Goal: Obtain resource: Obtain resource

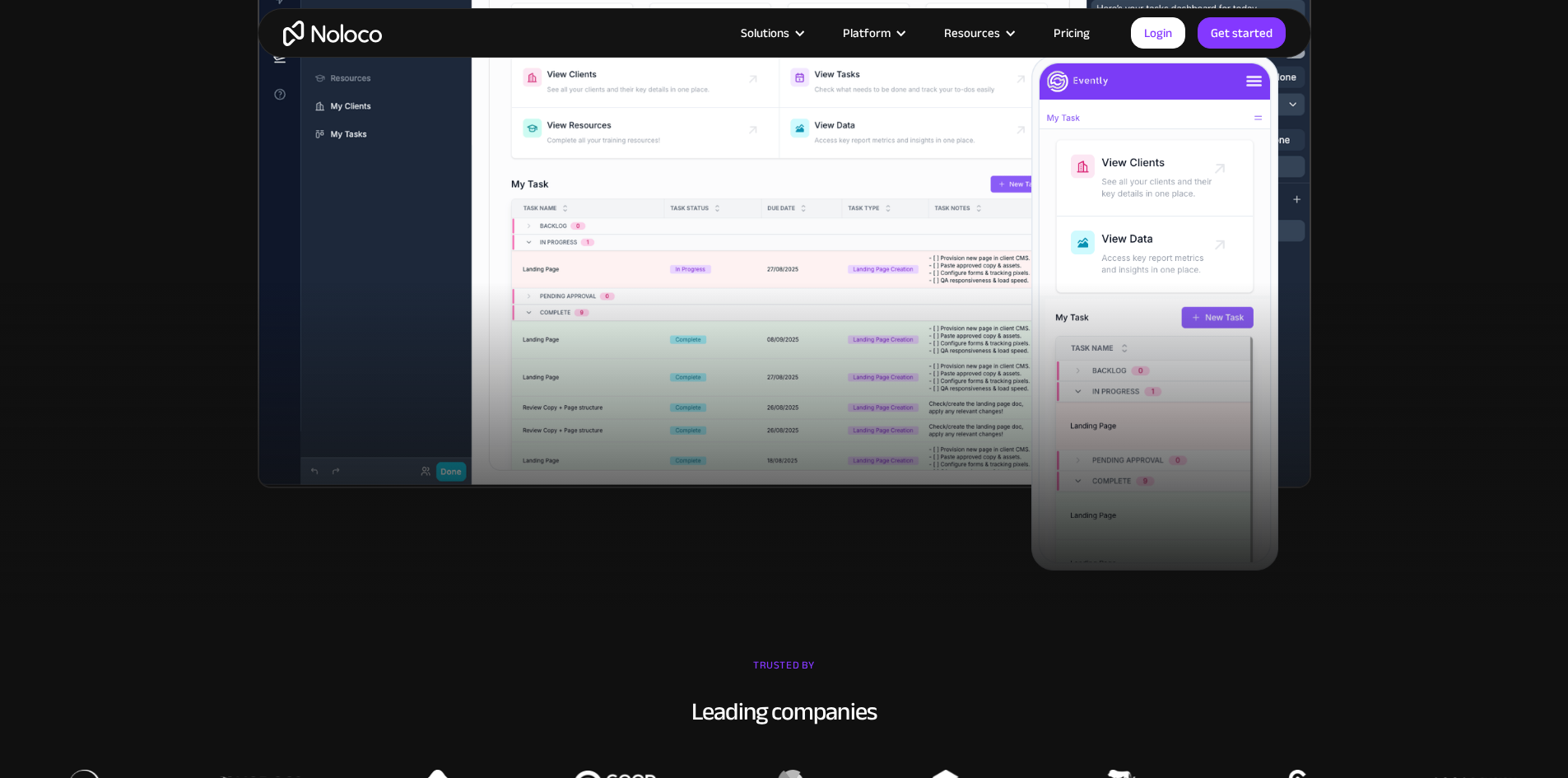
scroll to position [576, 0]
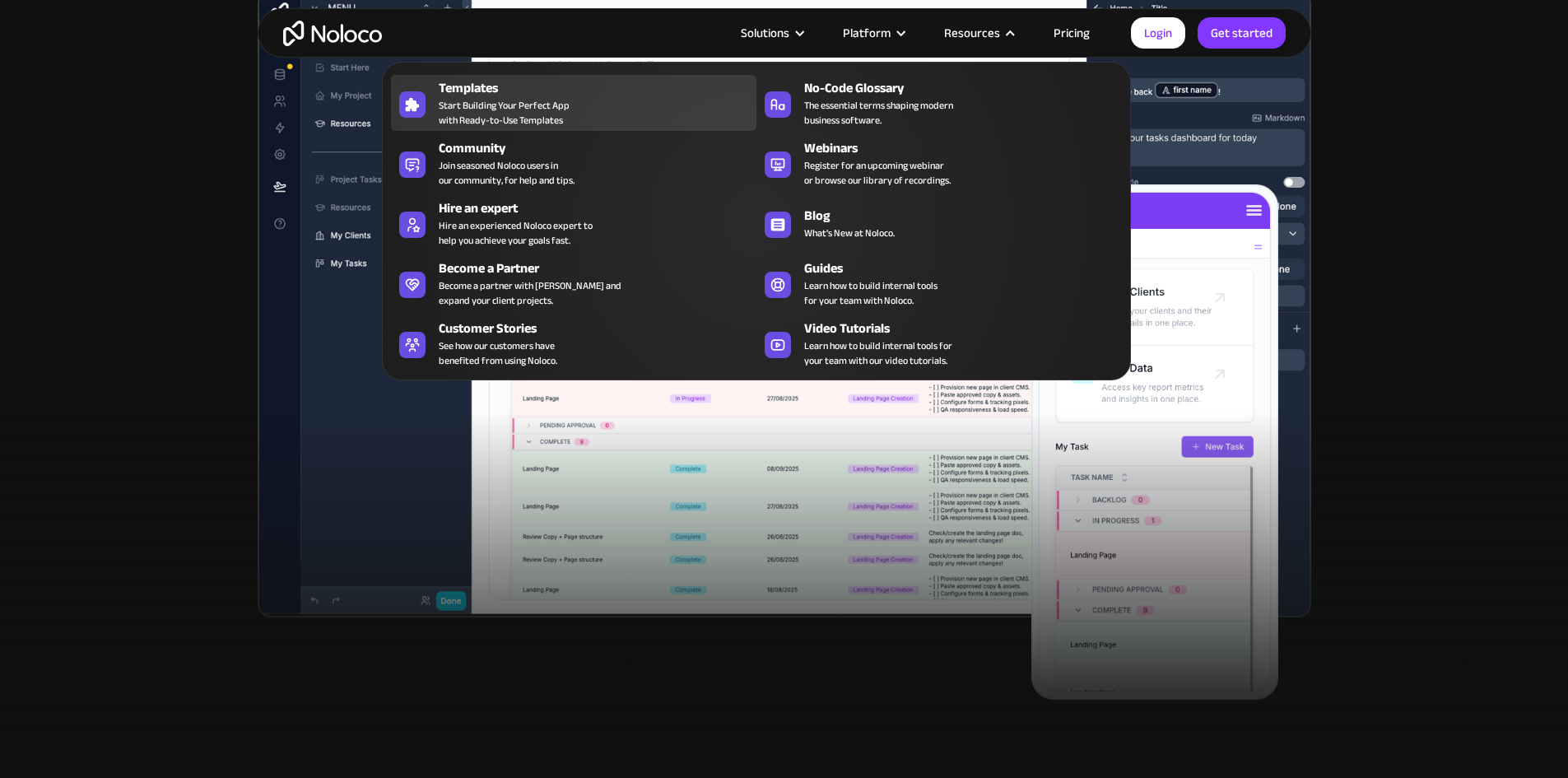
click at [482, 114] on span "Start Building Your Perfect App with Ready-to-Use Templates" at bounding box center [504, 113] width 131 height 30
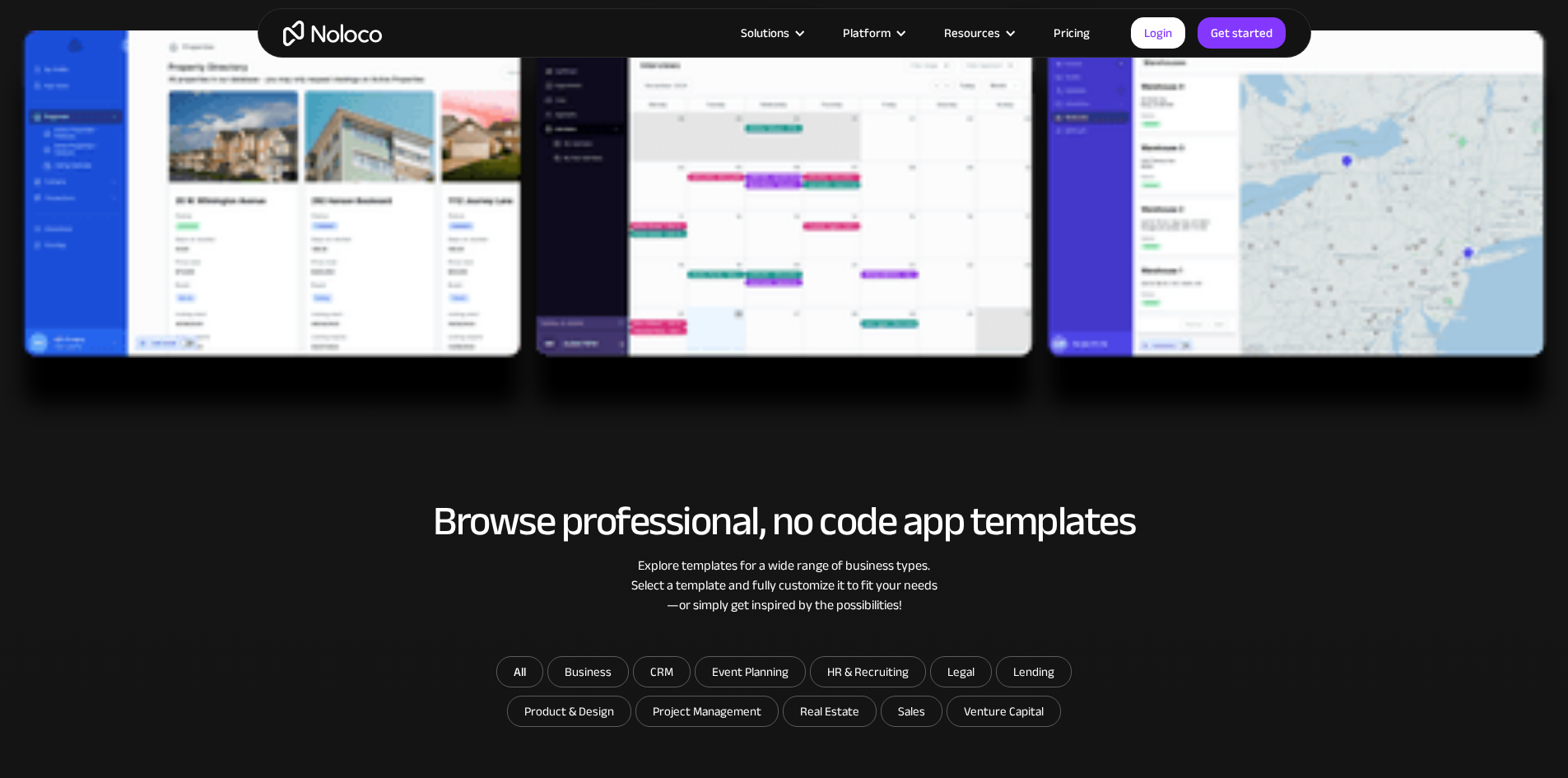
scroll to position [412, 0]
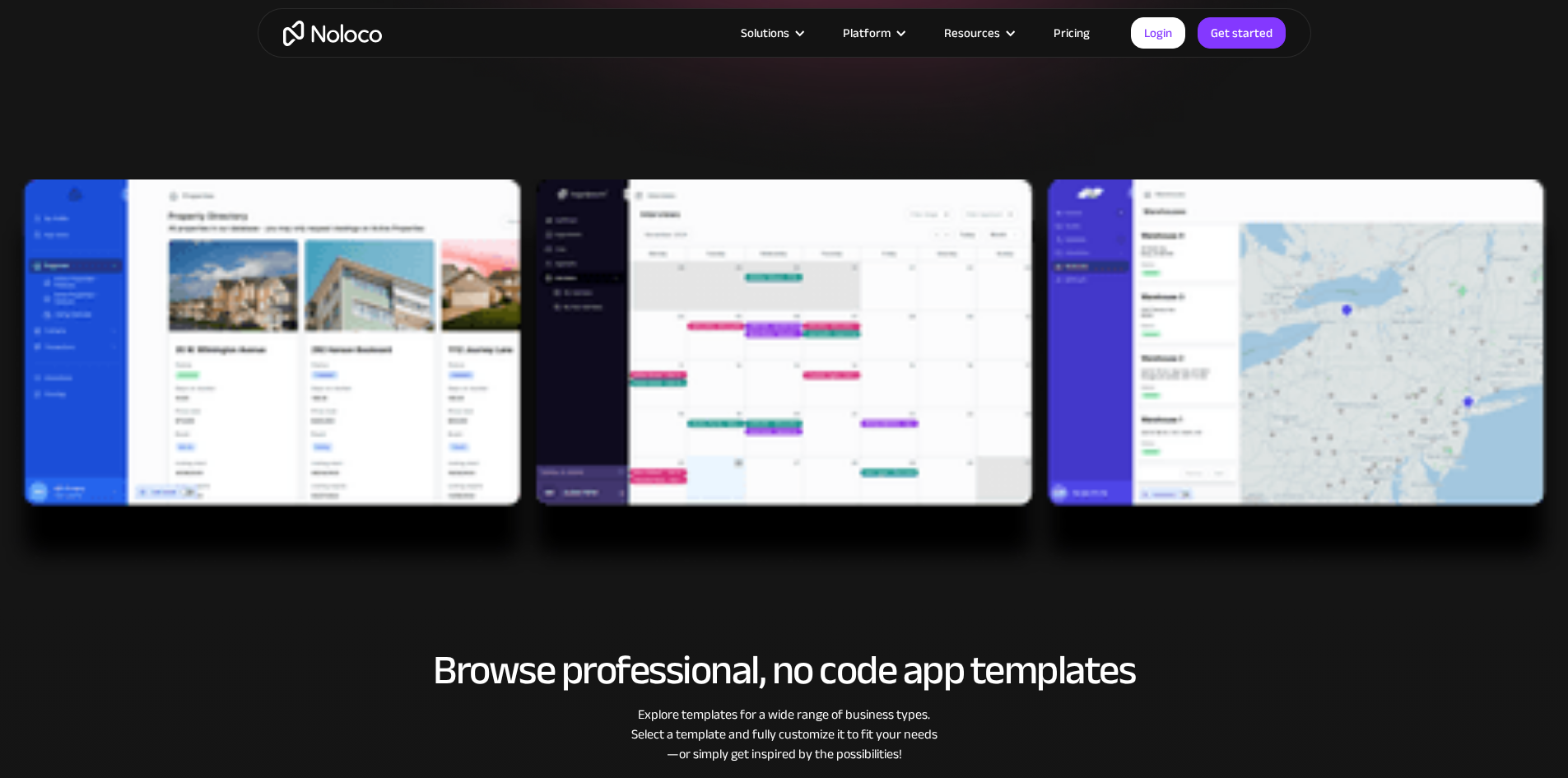
click at [833, 356] on img at bounding box center [784, 378] width 1568 height 399
click at [822, 300] on img at bounding box center [784, 378] width 1568 height 399
click at [820, 300] on img at bounding box center [784, 378] width 1568 height 399
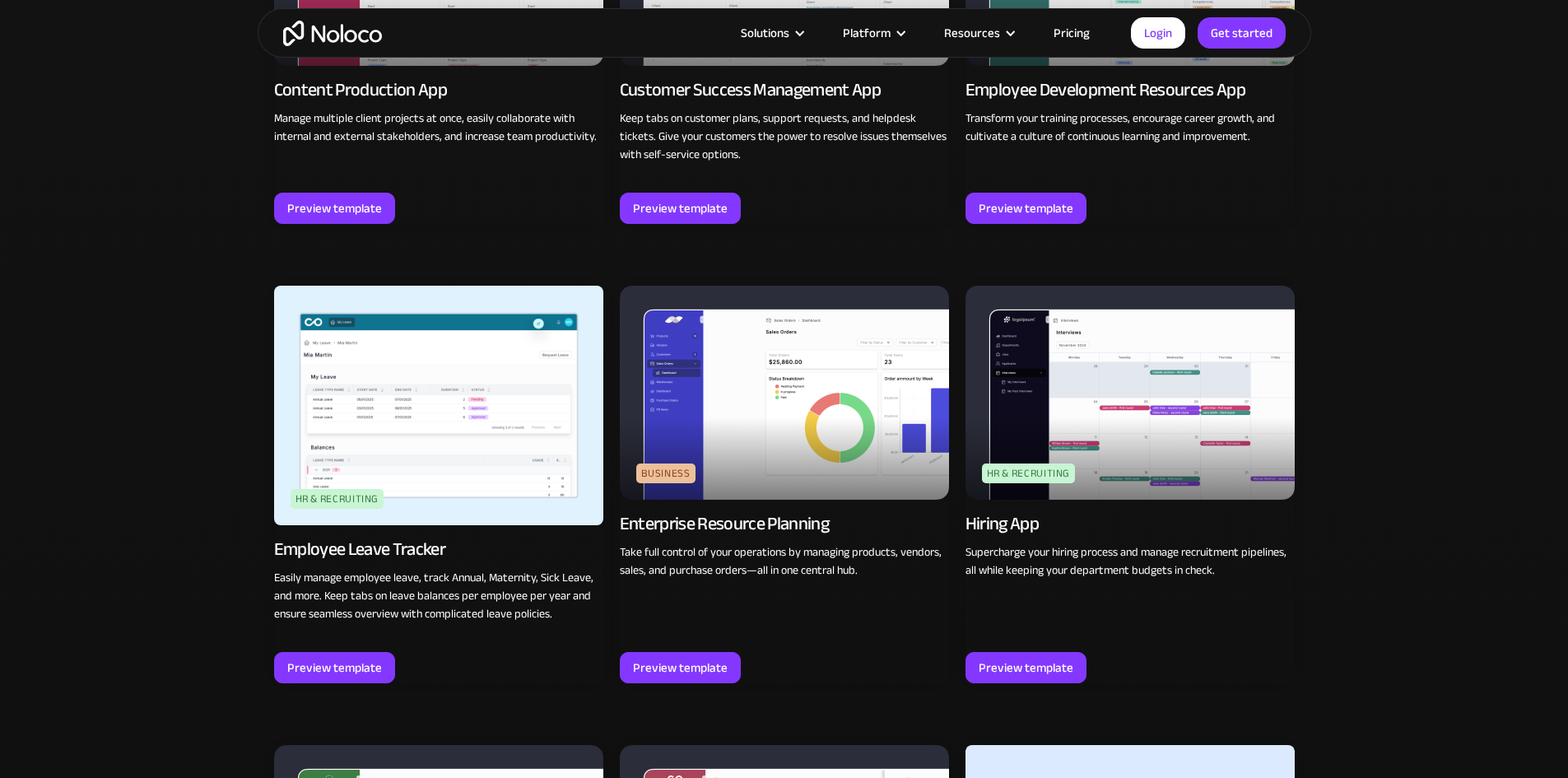
scroll to position [1976, 0]
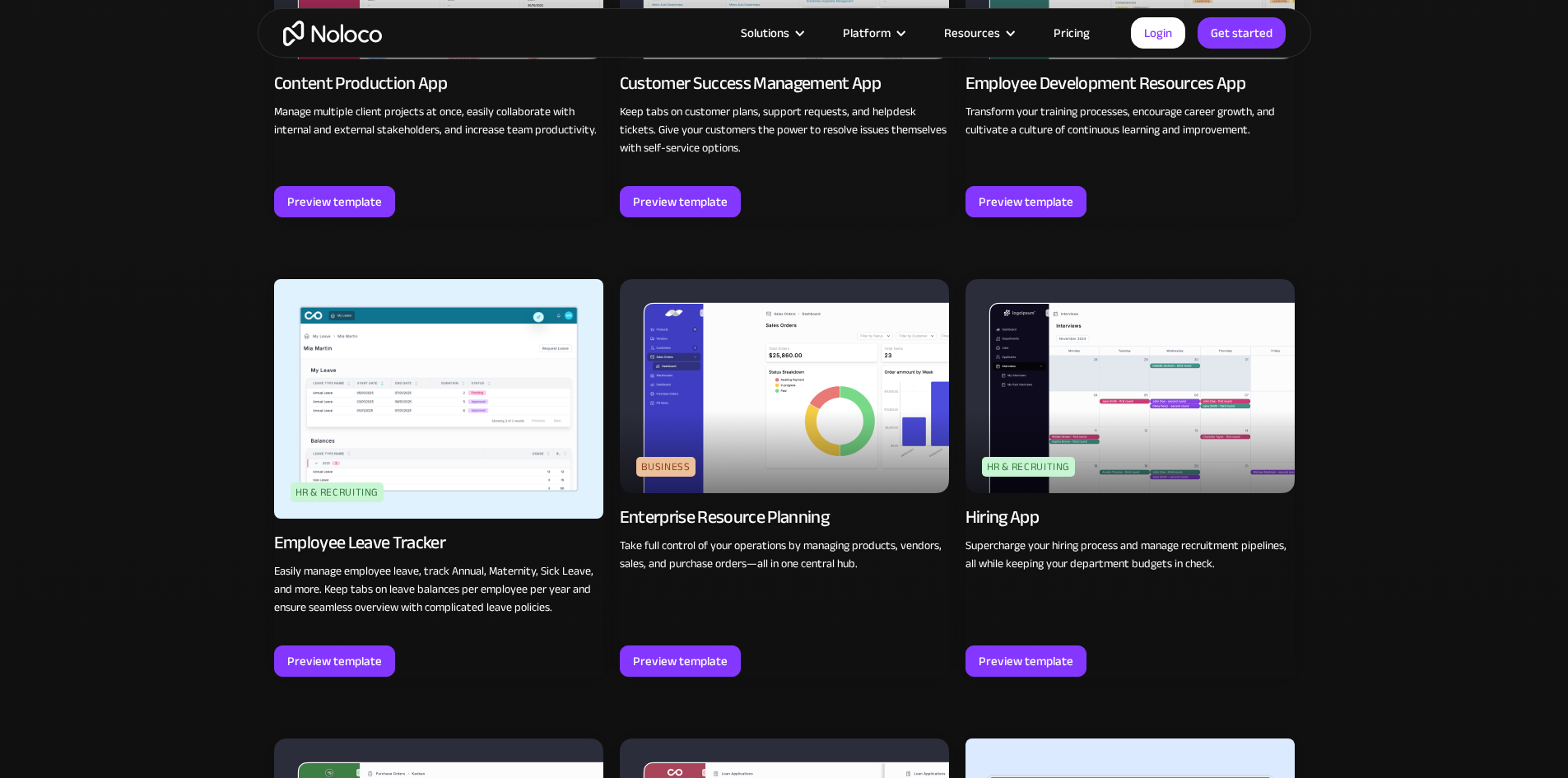
click at [1169, 403] on img at bounding box center [1130, 386] width 329 height 214
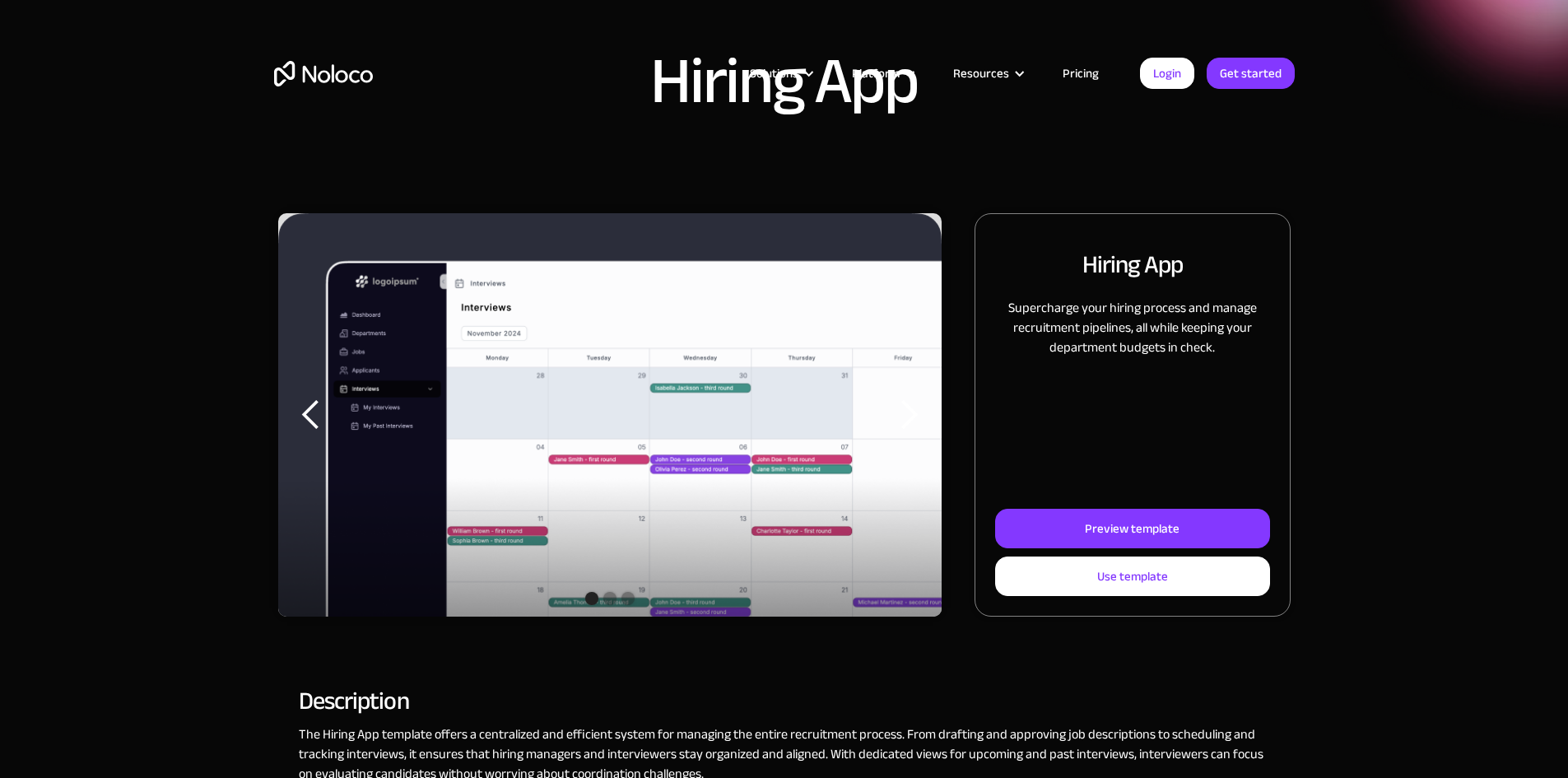
scroll to position [82, 0]
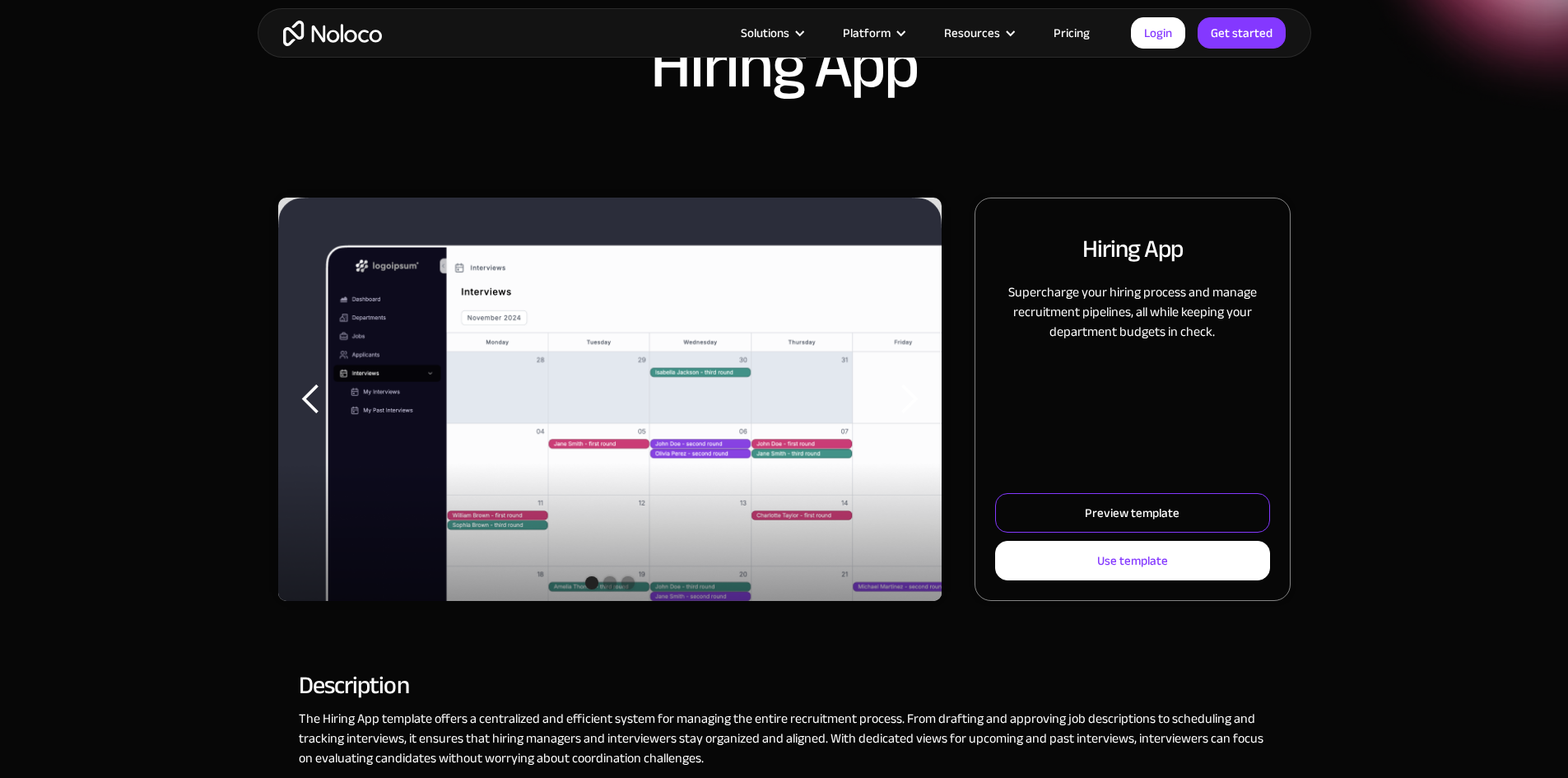
click at [1085, 523] on div "Preview template" at bounding box center [1131, 513] width 95 height 21
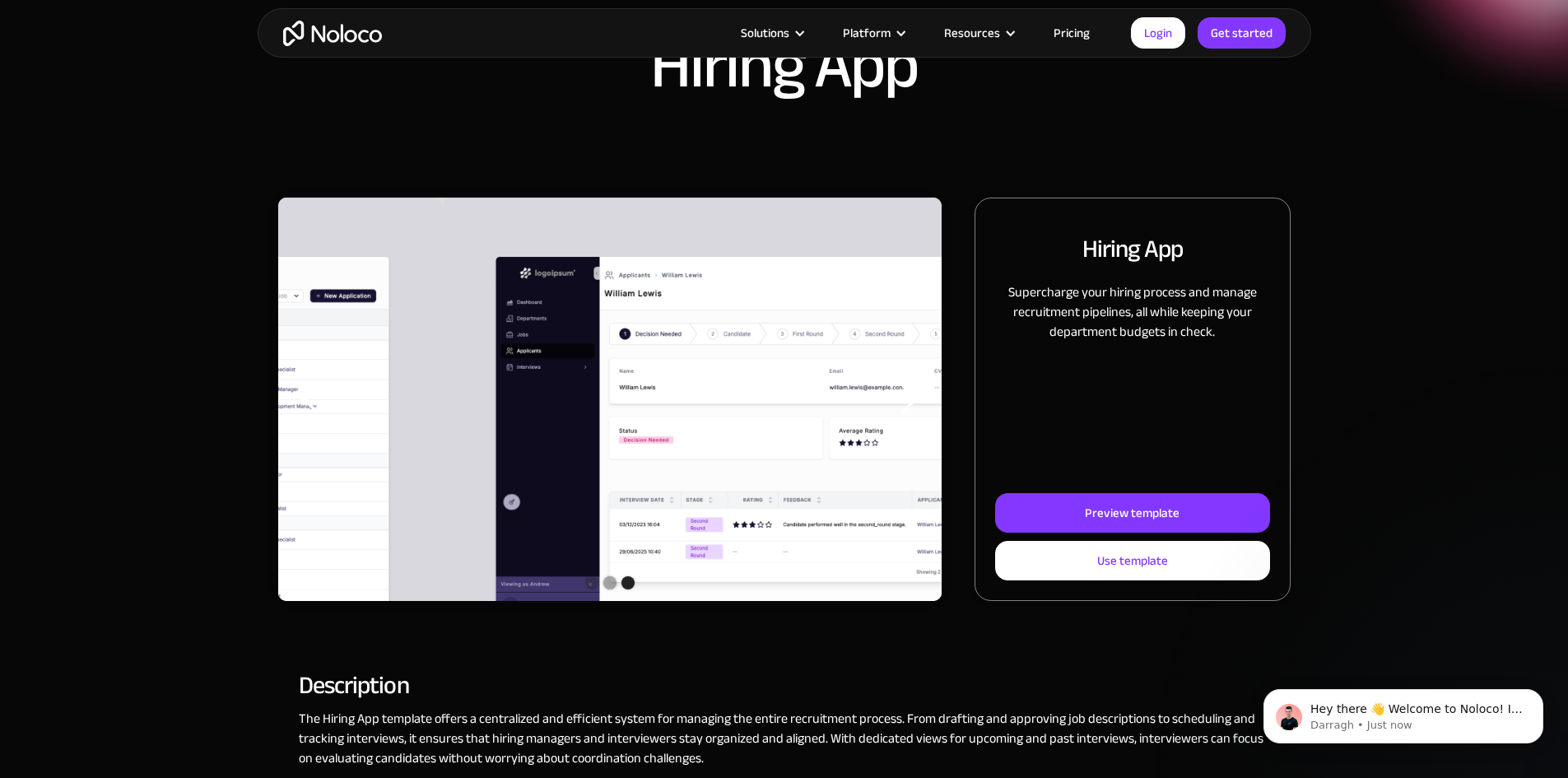
scroll to position [0, 0]
